Goal: Task Accomplishment & Management: Manage account settings

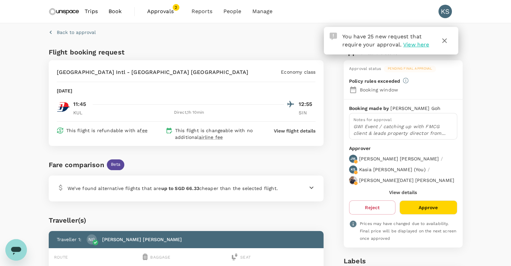
click at [167, 11] on span "Approvals" at bounding box center [164, 11] width 34 height 8
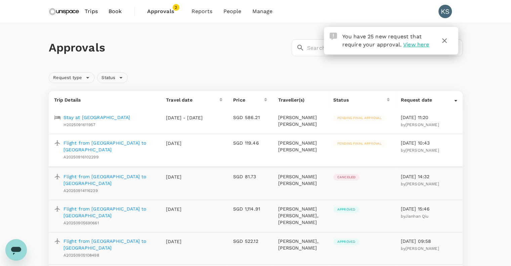
click at [135, 143] on p "Flight from Kuala Lumpur to Singapore" at bounding box center [109, 145] width 92 height 13
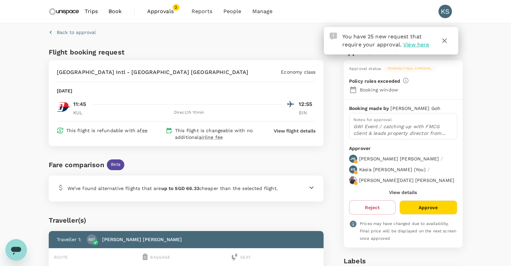
click at [438, 200] on button "Approve" at bounding box center [427, 207] width 57 height 14
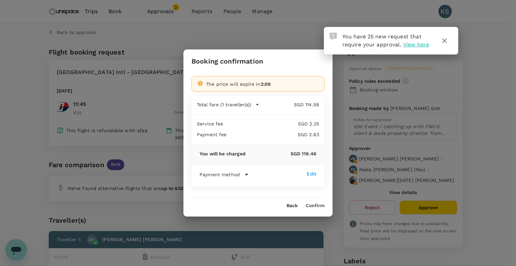
click at [313, 209] on div "Booking confirmation The price will expire in 2:09 Total fare (1 traveller(s)) …" at bounding box center [257, 132] width 149 height 167
click at [314, 204] on button "Confirm" at bounding box center [315, 205] width 19 height 5
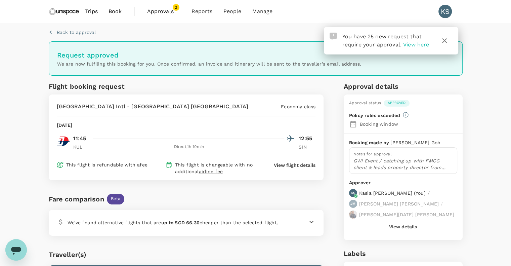
click at [162, 14] on span "Approvals" at bounding box center [164, 11] width 34 height 8
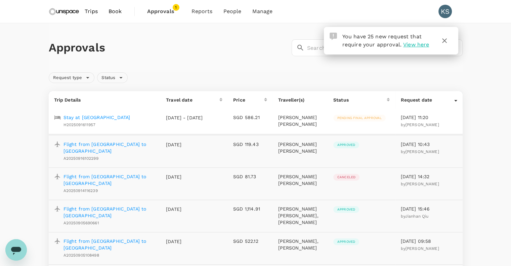
click at [102, 116] on p "Stay at One World Hotel" at bounding box center [96, 117] width 67 height 7
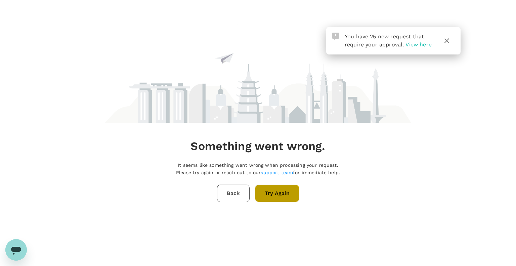
click at [282, 196] on button "Try Again" at bounding box center [277, 192] width 44 height 17
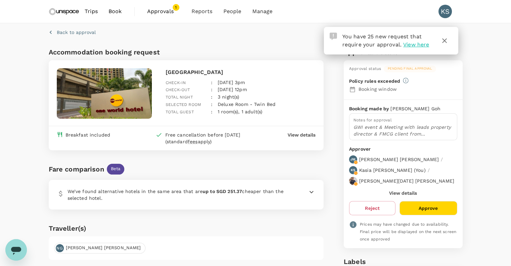
click at [424, 201] on button "Approve" at bounding box center [427, 208] width 57 height 14
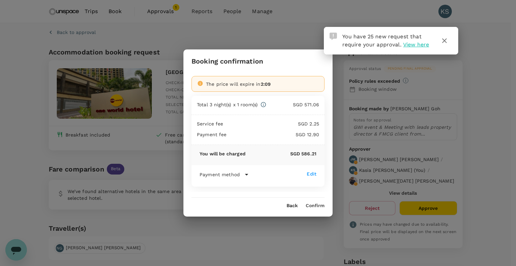
click at [311, 203] on button "Confirm" at bounding box center [315, 205] width 19 height 5
